Goal: Task Accomplishment & Management: Use online tool/utility

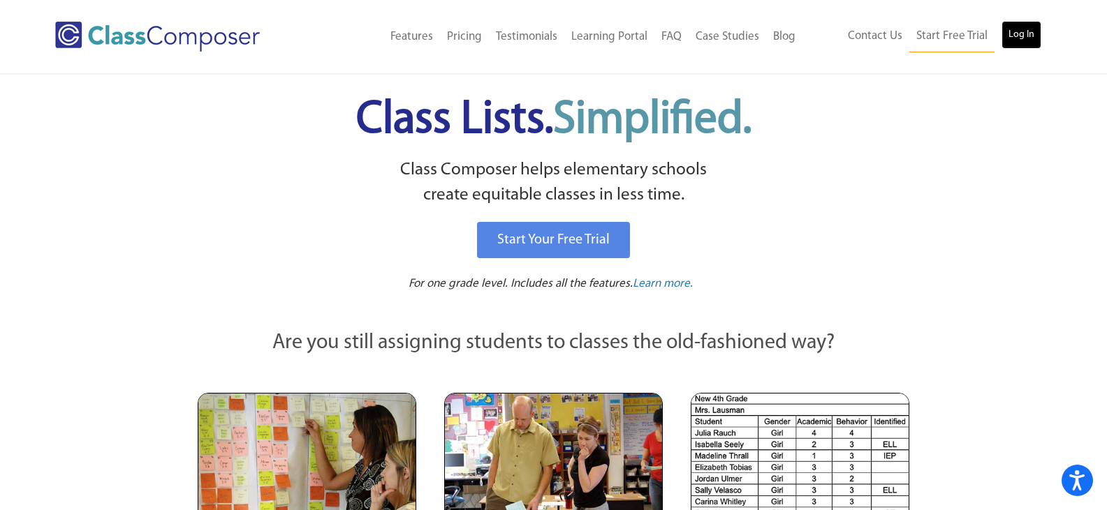
click at [1005, 40] on link "Log In" at bounding box center [1021, 35] width 40 height 28
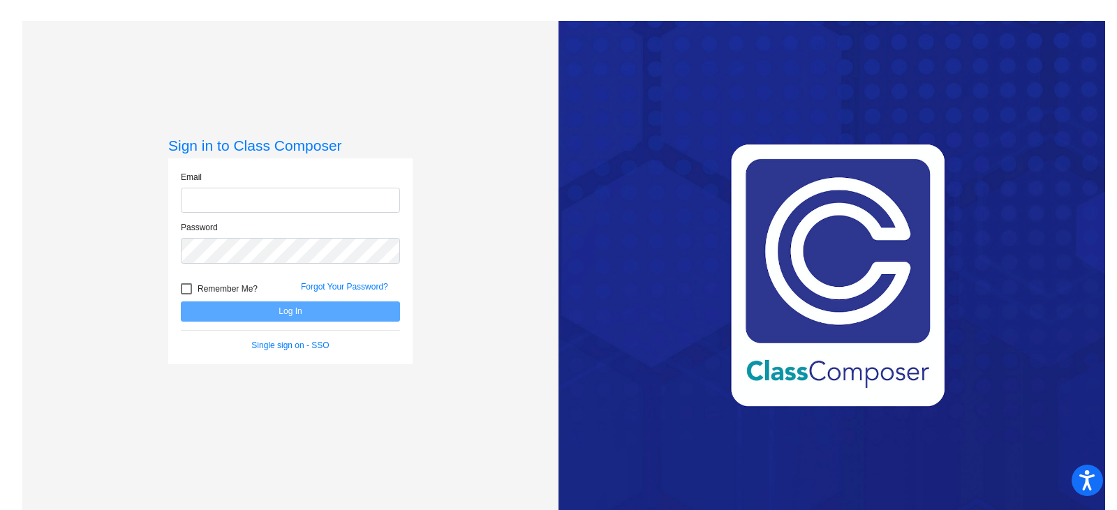
type input "[EMAIL_ADDRESS][DOMAIN_NAME]"
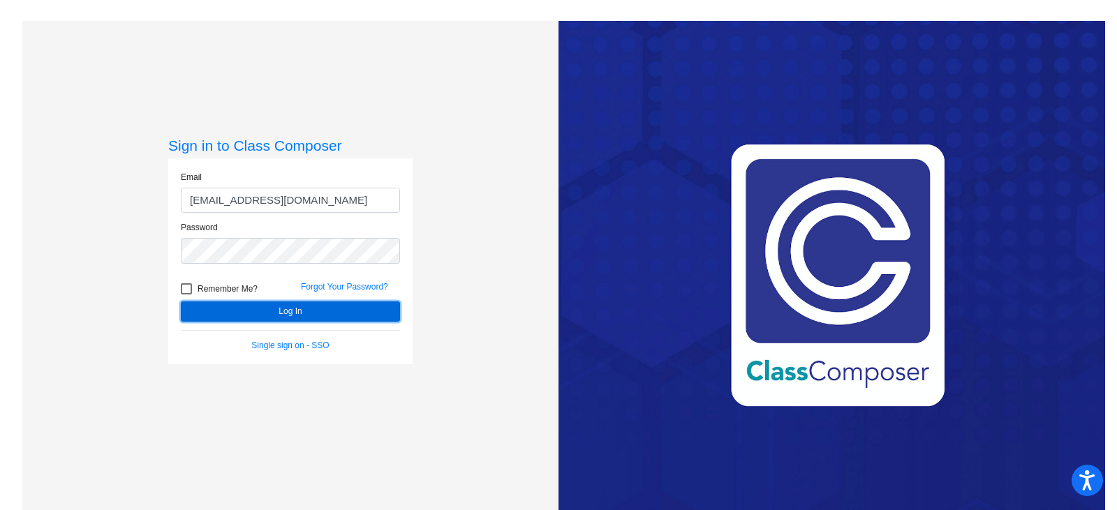
click at [276, 314] on button "Log In" at bounding box center [290, 312] width 219 height 20
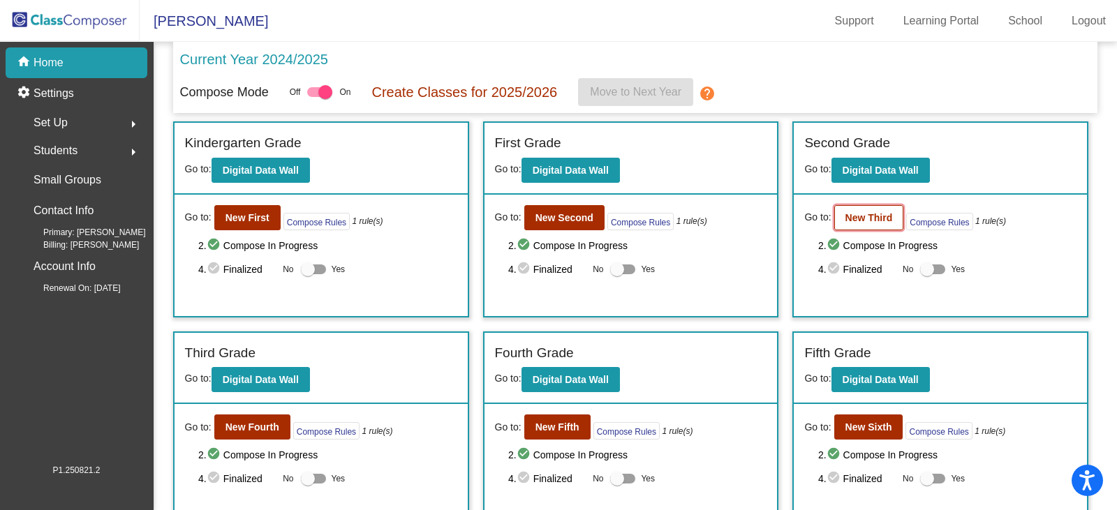
click at [877, 207] on button "New Third" at bounding box center [869, 217] width 70 height 25
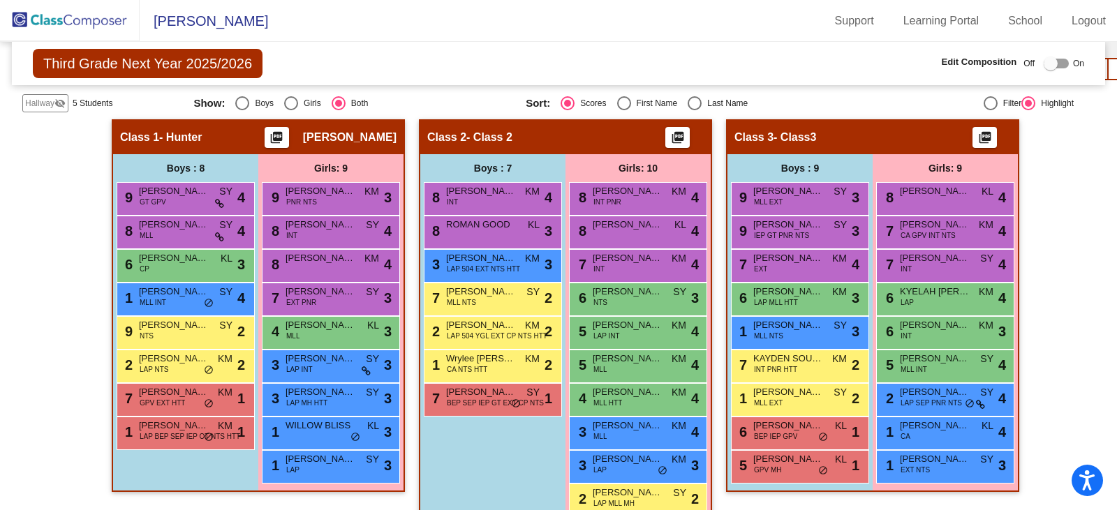
scroll to position [316, 0]
